Goal: Find specific page/section: Find specific page/section

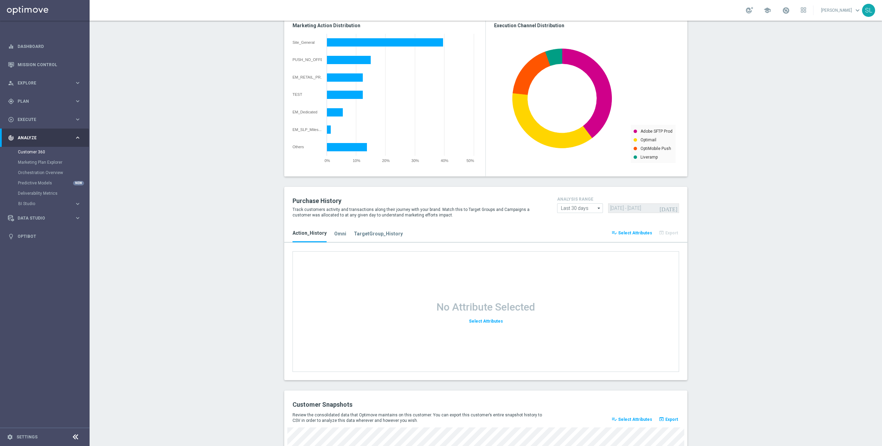
scroll to position [632, 0]
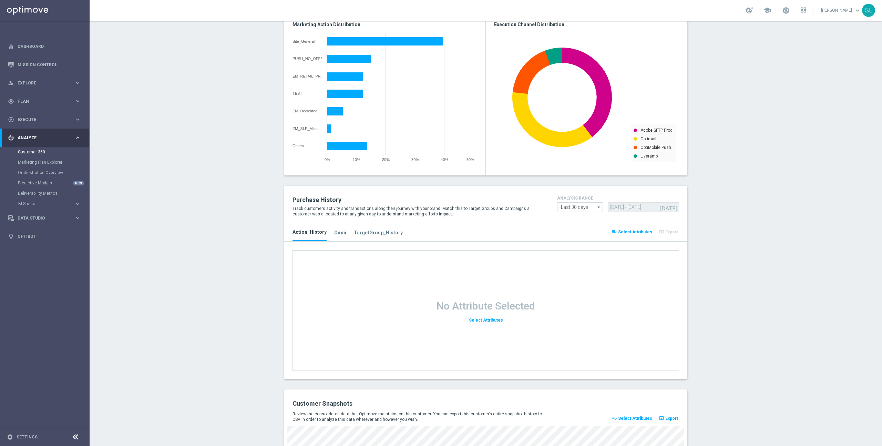
click at [331, 235] on div "Action_History Omni TargetGroup_History" at bounding box center [436, 233] width 298 height 17
click at [337, 234] on h3 "Omni" at bounding box center [340, 233] width 12 height 6
click at [372, 231] on h3 "TargetGroup_History" at bounding box center [378, 233] width 49 height 6
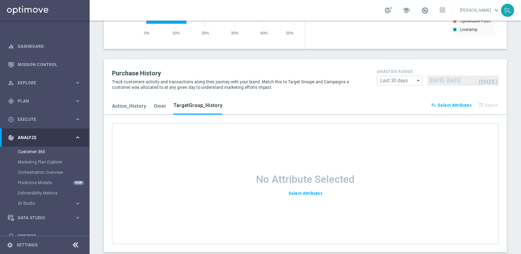
scroll to position [0, 1]
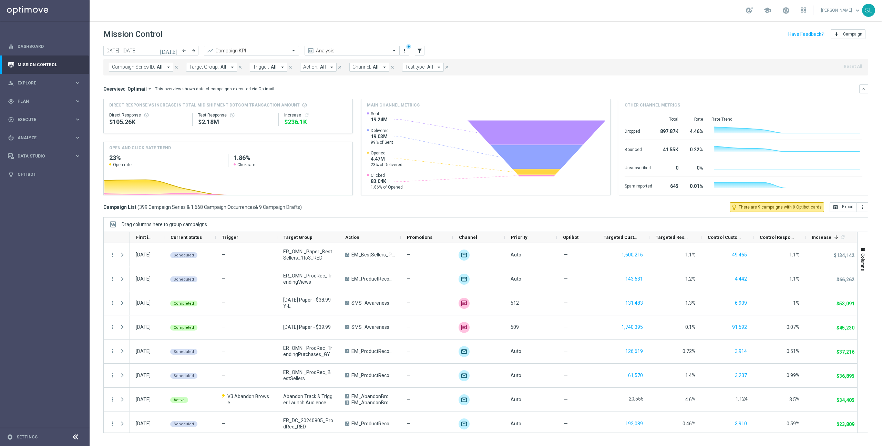
click at [176, 68] on icon "close" at bounding box center [176, 67] width 5 height 5
click at [143, 69] on span "All" at bounding box center [146, 67] width 6 height 6
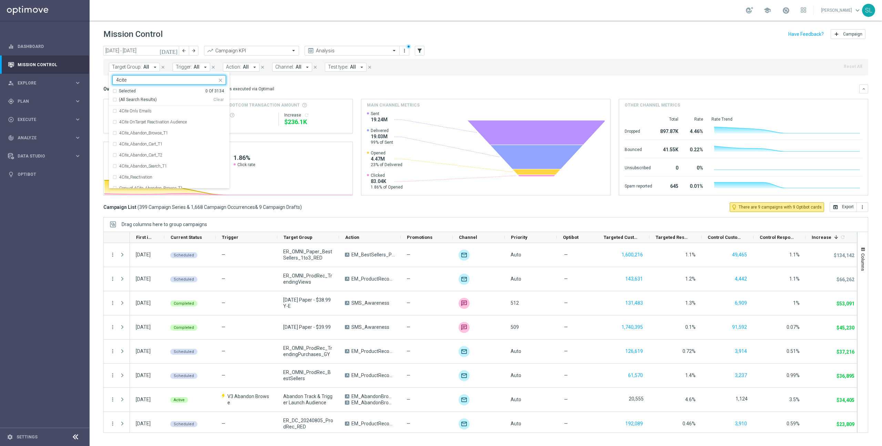
click at [144, 101] on span "(All Search Results)" at bounding box center [138, 100] width 38 height 6
type input "4cite"
click at [523, 67] on div "Target Group: All arrow_drop_down Selected 12 of 3134 4cite Selected 12 Of 3134…" at bounding box center [485, 67] width 765 height 17
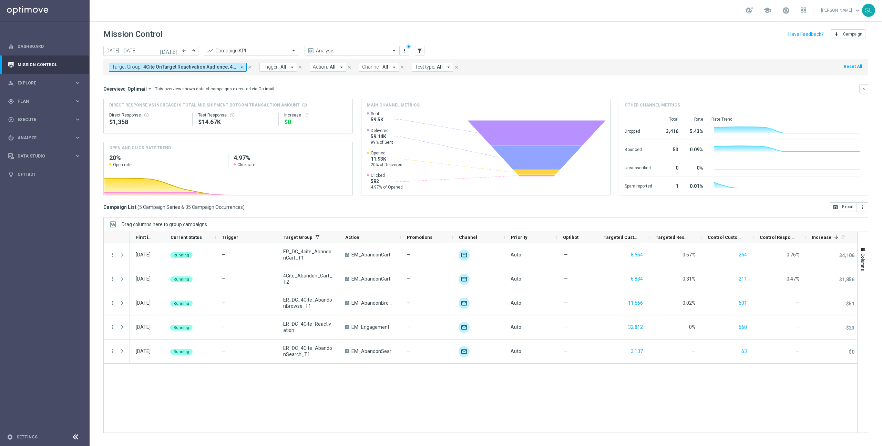
drag, startPoint x: 339, startPoint y: 236, endPoint x: 409, endPoint y: 239, distance: 70.1
click at [414, 236] on div "First in Range Current Status 1 Trigger Target Group" at bounding box center [494, 237] width 728 height 11
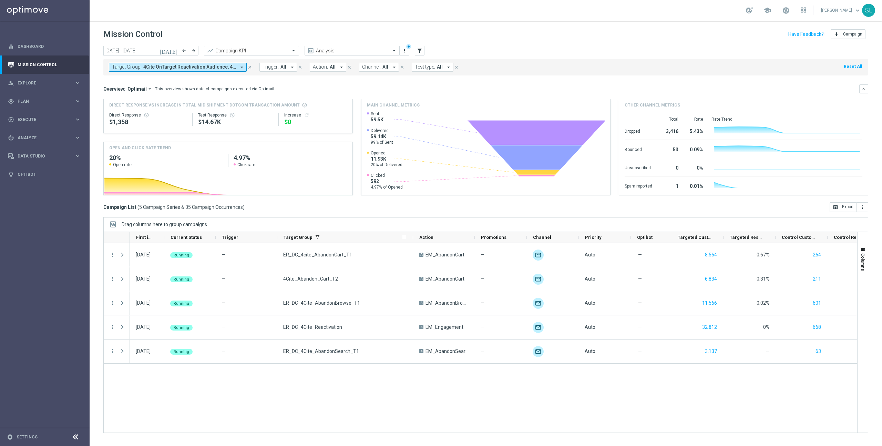
drag, startPoint x: 338, startPoint y: 238, endPoint x: 409, endPoint y: 239, distance: 71.0
click at [413, 237] on div at bounding box center [413, 237] width 3 height 11
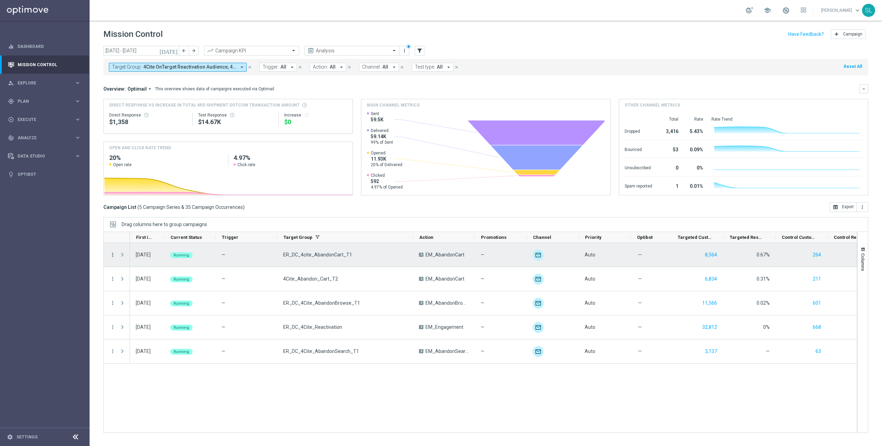
click at [111, 255] on icon "more_vert" at bounding box center [113, 255] width 6 height 6
click at [144, 258] on span "Campaign Details" at bounding box center [143, 259] width 35 height 5
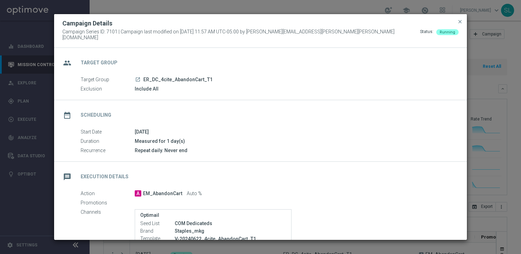
click at [463, 25] on button "close" at bounding box center [460, 22] width 7 height 8
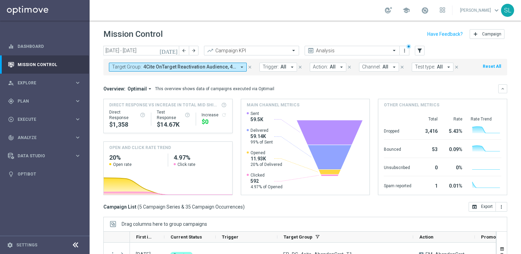
click at [494, 67] on button "Reset All" at bounding box center [492, 67] width 20 height 8
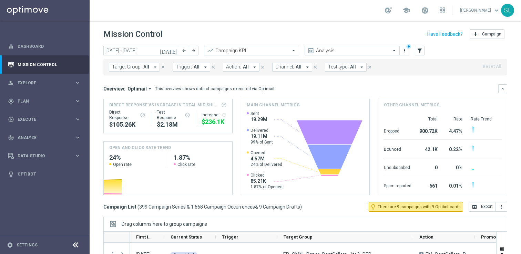
click at [76, 244] on icon at bounding box center [75, 245] width 8 height 8
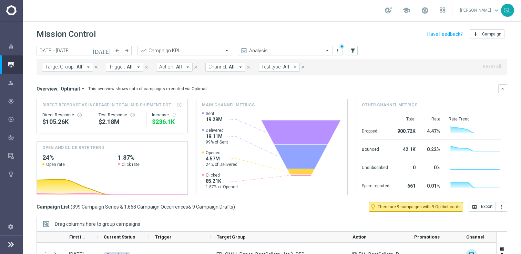
click at [484, 9] on link "Skye Lewis keyboard_arrow_down" at bounding box center [480, 10] width 42 height 10
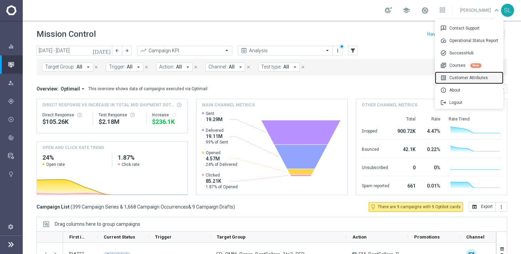
click at [459, 76] on div "list_alt Customer Attributes" at bounding box center [469, 78] width 69 height 12
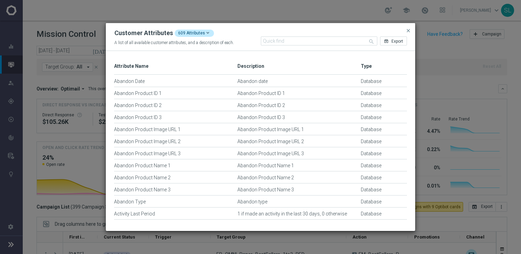
click at [452, 80] on modal-container "Customer Attributes 609 Attributes A list of all available customer attributes,…" at bounding box center [260, 127] width 521 height 254
click at [408, 30] on span "close" at bounding box center [409, 31] width 6 height 6
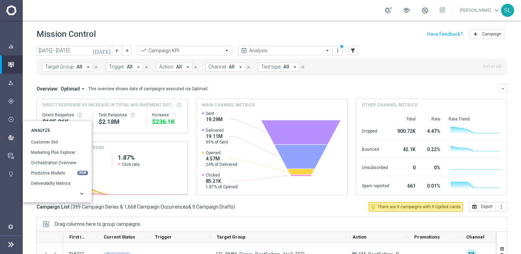
click at [80, 192] on icon "keyboard_arrow_right" at bounding box center [82, 194] width 7 height 7
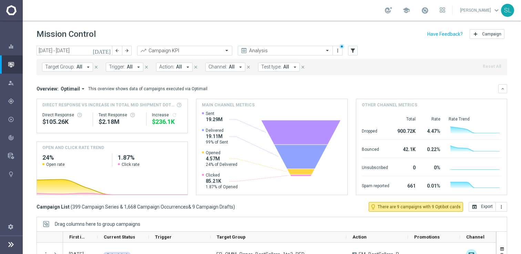
click at [10, 244] on icon at bounding box center [11, 245] width 8 height 8
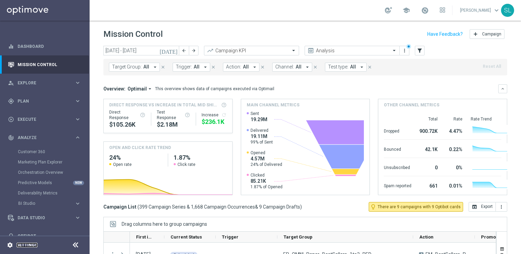
click at [24, 244] on link "Settings" at bounding box center [27, 245] width 21 height 4
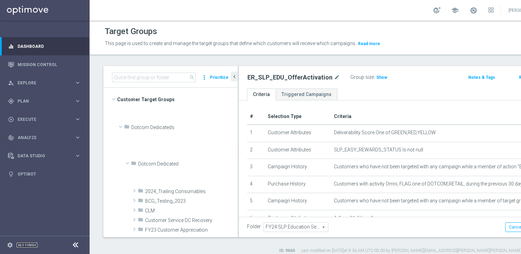
scroll to position [278, 0]
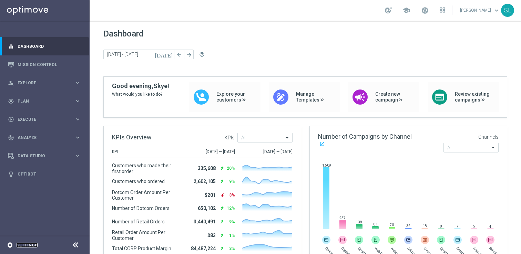
click at [26, 247] on link "Settings" at bounding box center [27, 245] width 21 height 4
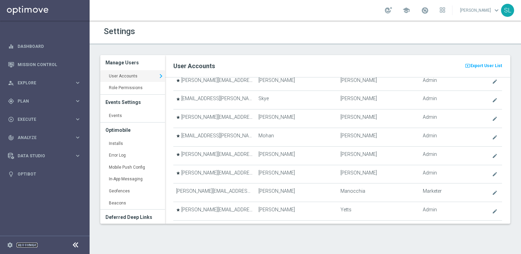
scroll to position [54, 0]
click at [76, 240] on div at bounding box center [75, 245] width 13 height 11
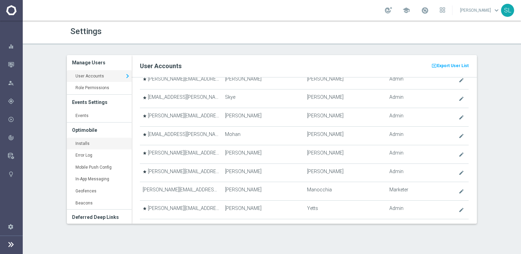
scroll to position [5, 0]
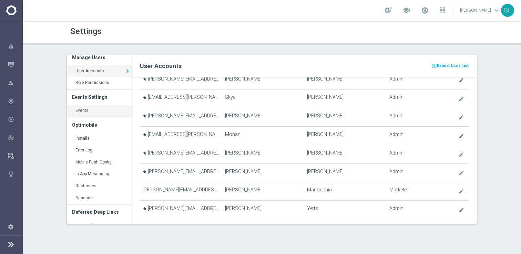
click at [95, 111] on link "Events keyboard_arrow_right" at bounding box center [99, 111] width 65 height 12
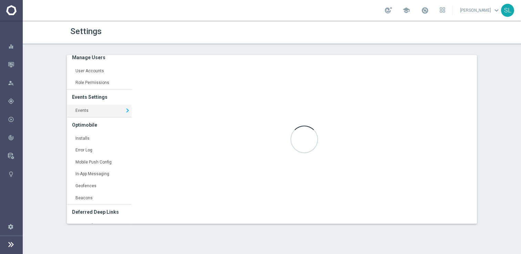
click at [492, 134] on div "Settings Manage Users User Accounts keyboard_arrow_right Role Permissions keybo…" at bounding box center [272, 138] width 498 height 234
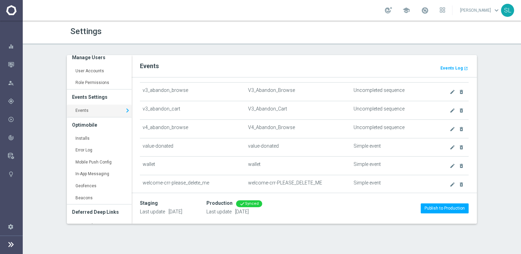
scroll to position [2151, 0]
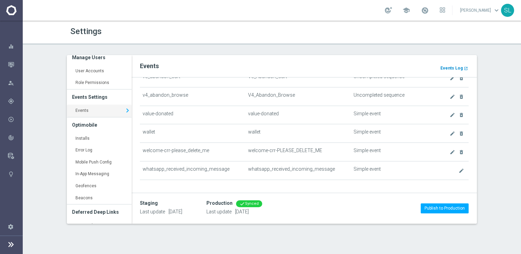
click at [459, 68] on b "Events Log" at bounding box center [451, 68] width 22 height 5
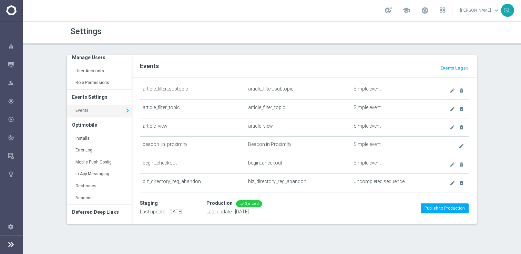
scroll to position [0, 0]
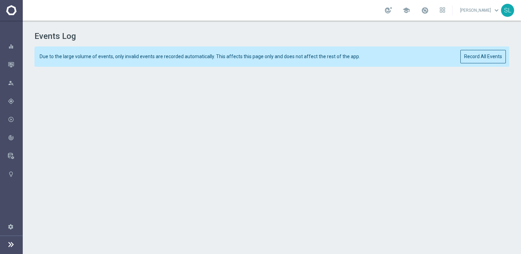
click at [513, 131] on div "Events Log Due to the large volume of events, only invalid events are recorded …" at bounding box center [272, 136] width 498 height 231
